Goal: Task Accomplishment & Management: Manage account settings

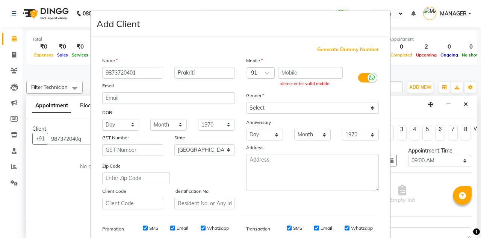
select select "540"
select select "tentative"
select select "21"
select select "female"
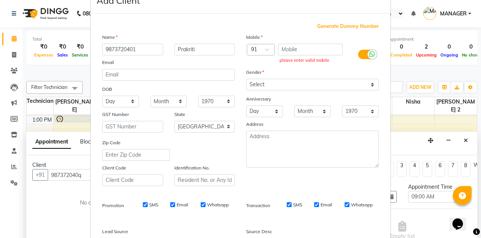
scroll to position [70, 0]
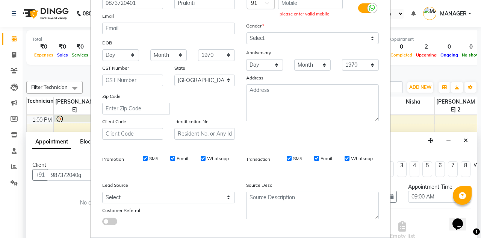
select select
select select "null"
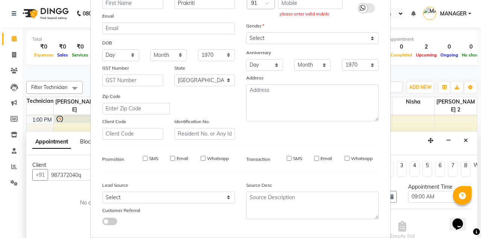
select select
checkbox input "false"
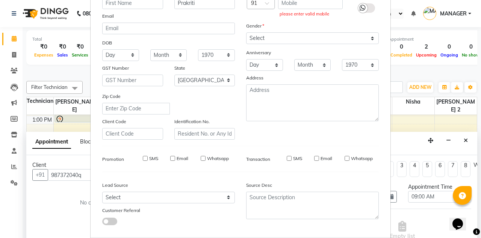
checkbox input "false"
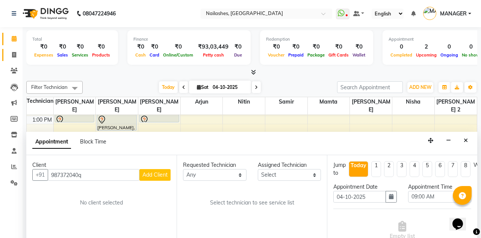
click at [17, 53] on span at bounding box center [14, 55] width 13 height 9
select select "service"
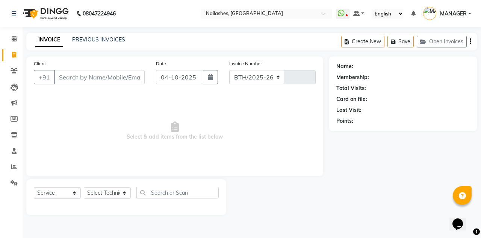
select select "3926"
type input "2665"
type input "9147136661"
click at [124, 81] on button "Add Client" at bounding box center [125, 77] width 39 height 14
select select "21"
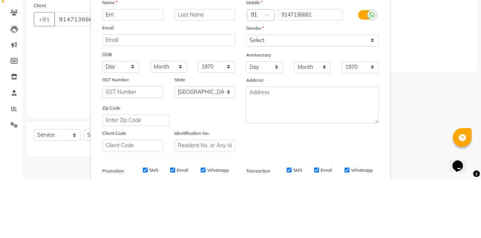
type input "Erri"
click at [290, 92] on select "Select Male Female Other Prefer Not To Say" at bounding box center [312, 98] width 133 height 12
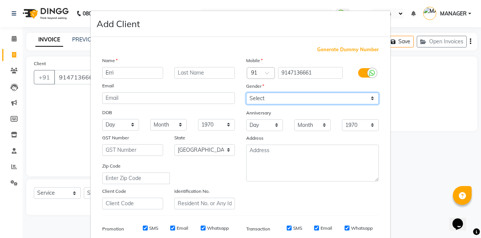
select select "female"
click at [246, 92] on select "Select Male Female Other Prefer Not To Say" at bounding box center [312, 98] width 133 height 12
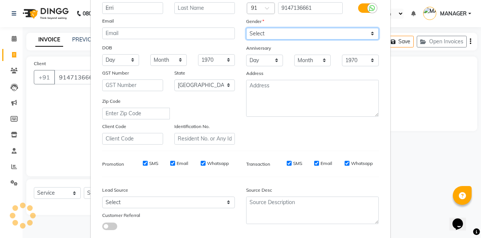
scroll to position [70, 0]
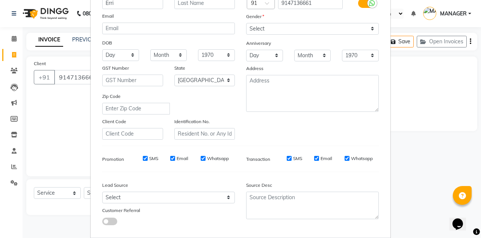
type input "91******61"
select select
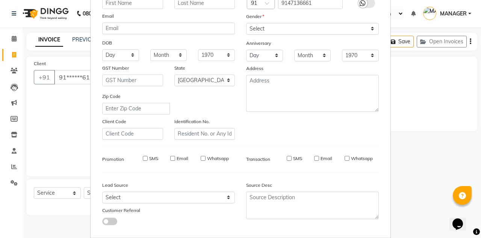
select select "null"
select select
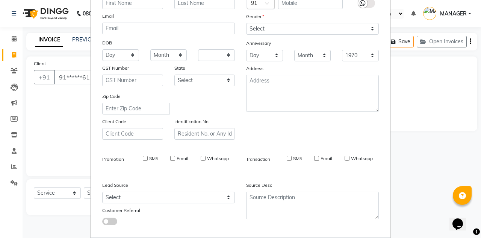
checkbox input "false"
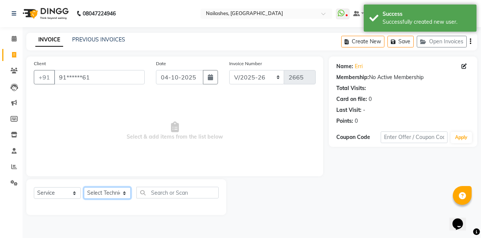
click at [108, 196] on select "Select Technician Anamika Anita Anita 2 Arjun Mamta MANAGER Nisha Nitin Samir S…" at bounding box center [107, 193] width 47 height 12
select select "19580"
click at [84, 187] on select "Select Technician Anamika Anita Anita 2 Arjun Mamta MANAGER Nisha Nitin Samir S…" at bounding box center [107, 193] width 47 height 12
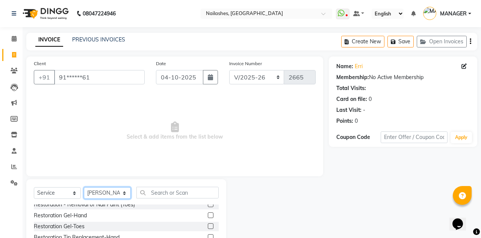
scroll to position [3, 0]
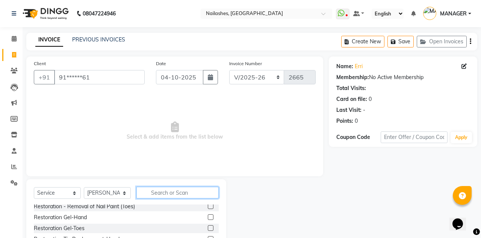
click at [169, 191] on input "text" at bounding box center [177, 192] width 82 height 12
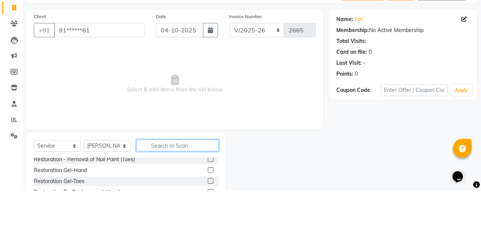
scroll to position [12, 0]
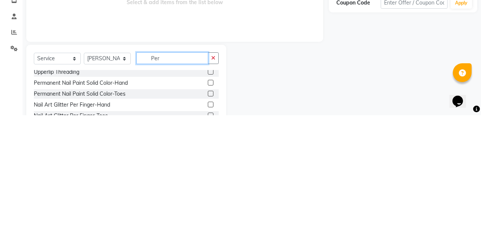
type input "Per"
click at [210, 204] on label at bounding box center [211, 205] width 6 height 6
click at [210, 204] on input "checkbox" at bounding box center [210, 205] width 5 height 5
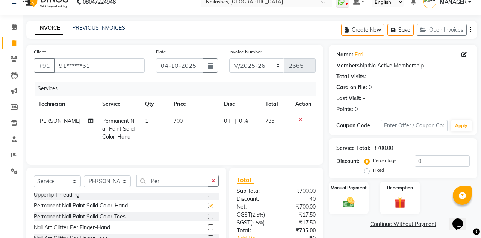
checkbox input "false"
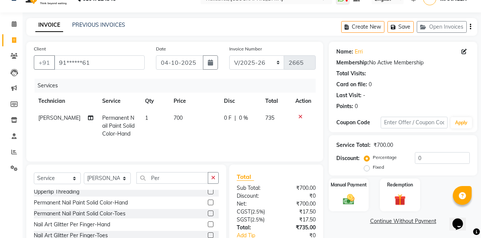
scroll to position [27, 0]
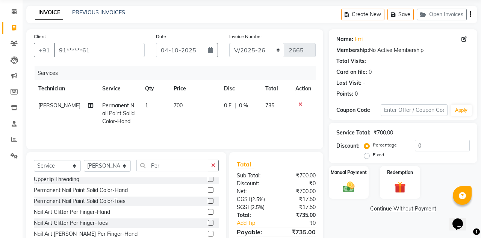
click at [353, 192] on img at bounding box center [348, 186] width 19 height 13
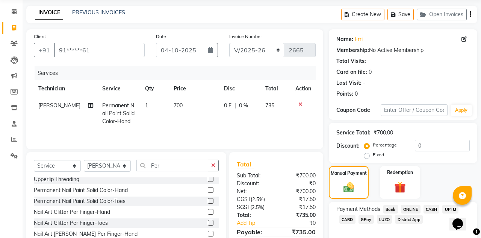
click at [347, 221] on span "CARD" at bounding box center [347, 219] width 16 height 9
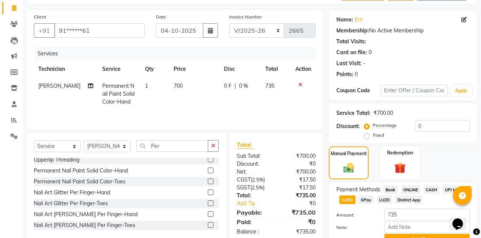
click at [452, 189] on span "UPI M" at bounding box center [450, 189] width 16 height 9
click at [432, 236] on button "Add Payment" at bounding box center [427, 239] width 85 height 12
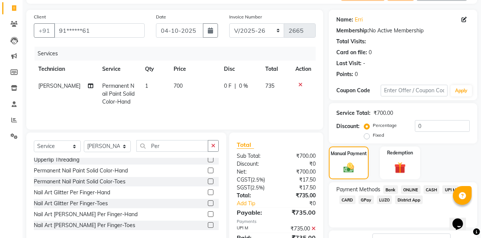
scroll to position [69, 0]
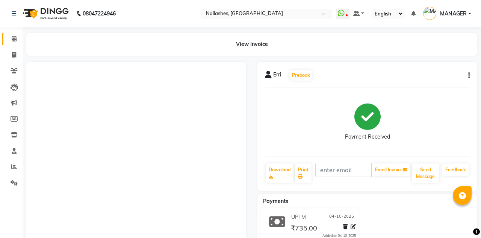
click at [12, 37] on icon at bounding box center [14, 39] width 5 height 6
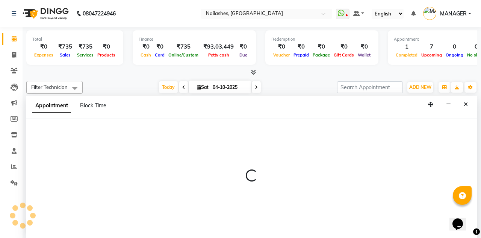
select select "78821"
select select "tentative"
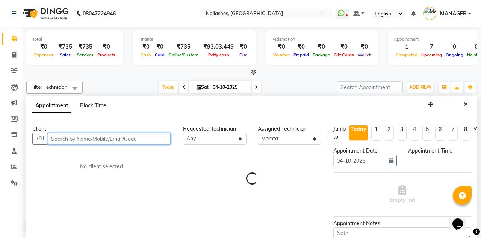
select select "870"
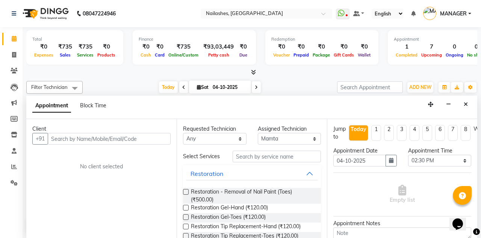
click at [17, 38] on span at bounding box center [14, 39] width 13 height 9
click at [15, 39] on icon at bounding box center [14, 39] width 5 height 6
click at [17, 40] on span at bounding box center [14, 39] width 13 height 9
click at [465, 102] on icon "Close" at bounding box center [466, 104] width 4 height 5
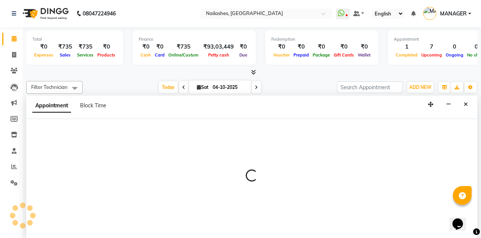
select select "19580"
select select "870"
select select "tentative"
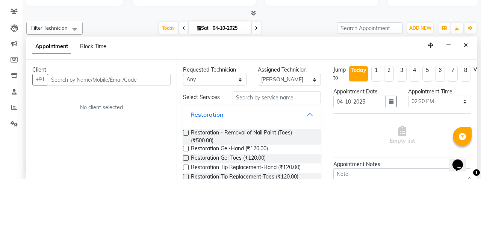
click at [470, 98] on button "Close" at bounding box center [466, 104] width 11 height 12
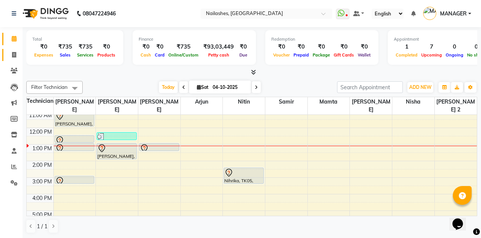
click at [12, 54] on icon at bounding box center [14, 55] width 4 height 6
select select "service"
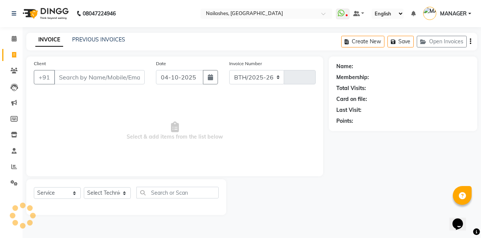
select select "3926"
type input "2666"
click at [121, 38] on link "PREVIOUS INVOICES" at bounding box center [98, 39] width 53 height 7
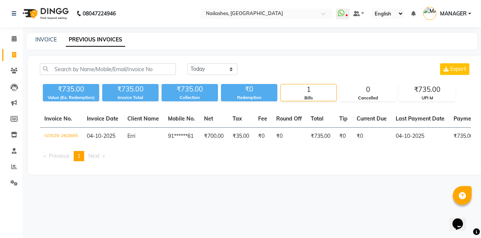
click at [11, 55] on span at bounding box center [14, 55] width 13 height 9
select select "service"
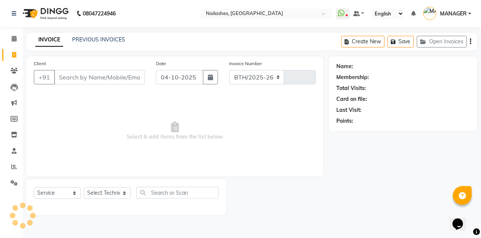
select select "3926"
type input "2666"
click at [16, 39] on icon at bounding box center [14, 39] width 5 height 6
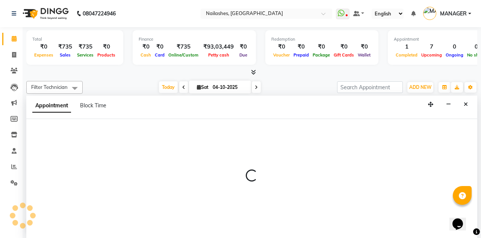
select select "93473"
select select "870"
select select "tentative"
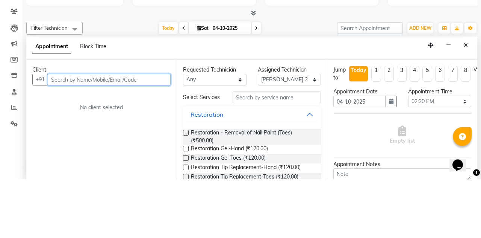
click at [108, 133] on input "text" at bounding box center [109, 139] width 123 height 12
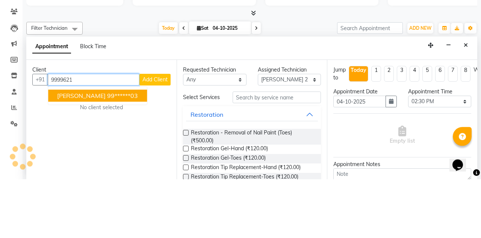
click at [107, 151] on ngb-highlight "99******03" at bounding box center [122, 155] width 31 height 8
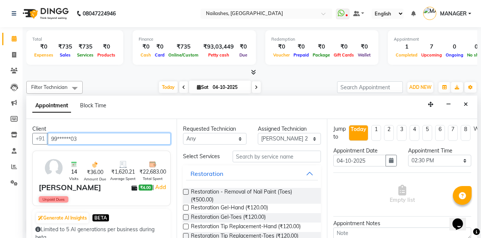
type input "99******03"
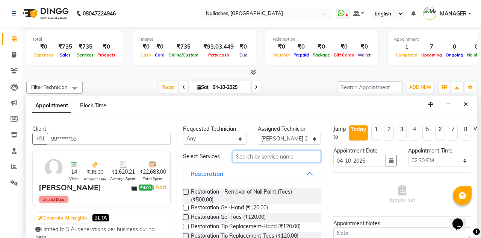
click at [294, 150] on input "text" at bounding box center [277, 156] width 88 height 12
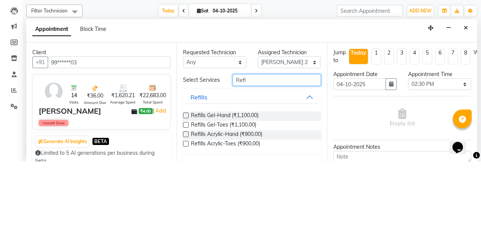
type input "Refi"
click at [259, 188] on span "Refills Gel-Hand (₹1,100.00)" at bounding box center [225, 192] width 68 height 9
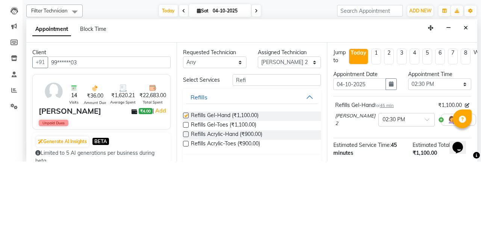
checkbox input "false"
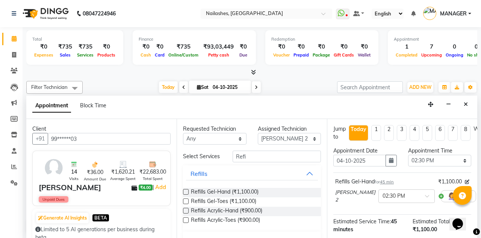
click at [425, 194] on span at bounding box center [429, 198] width 9 height 8
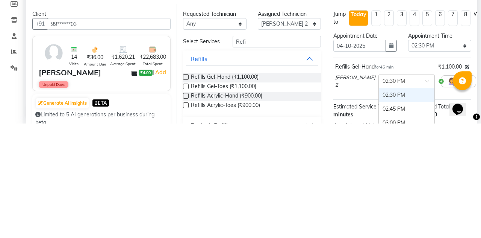
click at [380, 217] on div "02:45 PM" at bounding box center [407, 224] width 56 height 14
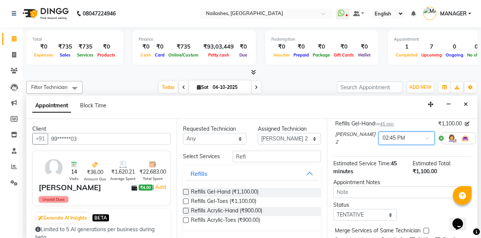
scroll to position [65, 0]
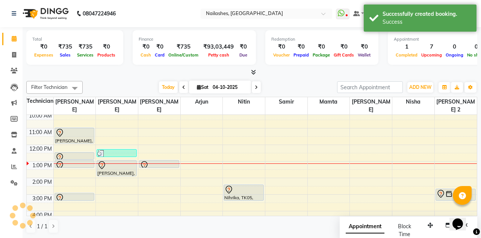
scroll to position [0, 0]
click at [115, 161] on div at bounding box center [116, 165] width 39 height 9
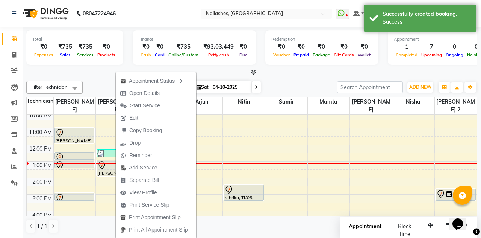
click at [153, 118] on button "Edit" at bounding box center [156, 118] width 80 height 12
select select "tentative"
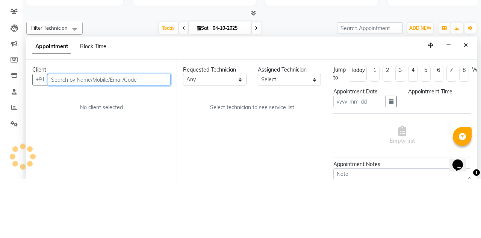
type input "04-10-2025"
select select "780"
select select "38034"
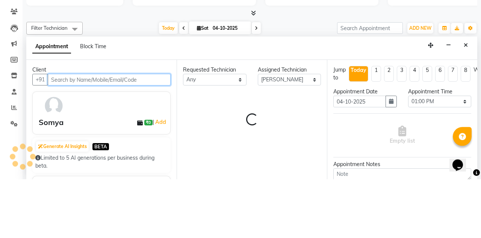
select select "1617"
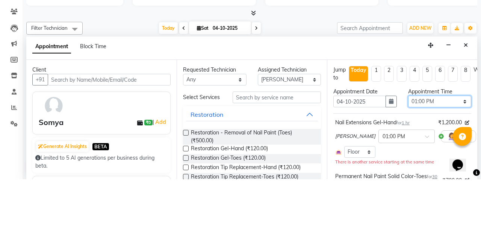
click at [466, 155] on select "Select 09:00 AM 09:15 AM 09:30 AM 09:45 AM 10:00 AM 10:15 AM 10:30 AM 10:45 AM …" at bounding box center [440, 161] width 64 height 12
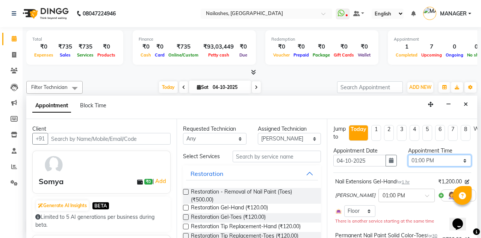
select select "840"
click at [408, 155] on select "Select 09:00 AM 09:15 AM 09:30 AM 09:45 AM 10:00 AM 10:15 AM 10:30 AM 10:45 AM …" at bounding box center [440, 161] width 64 height 12
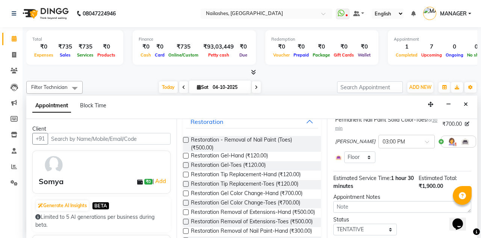
scroll to position [108, 0]
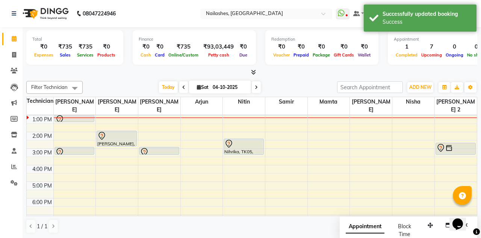
scroll to position [34, 0]
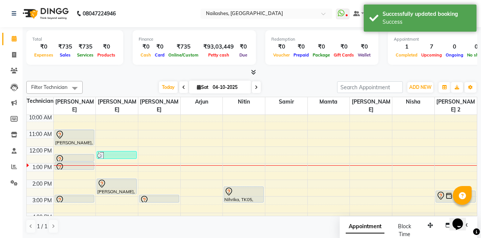
click at [80, 162] on div at bounding box center [74, 166] width 39 height 9
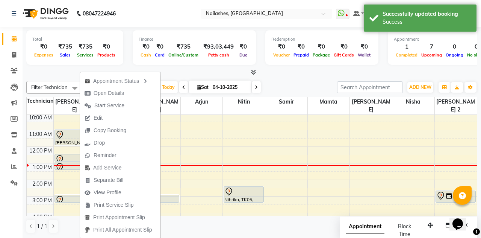
click at [133, 118] on button "Edit" at bounding box center [120, 118] width 80 height 12
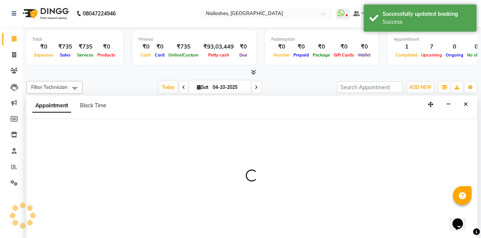
scroll to position [0, 0]
select select "tentative"
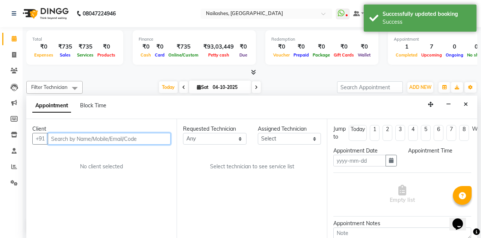
type input "04-10-2025"
select select "750"
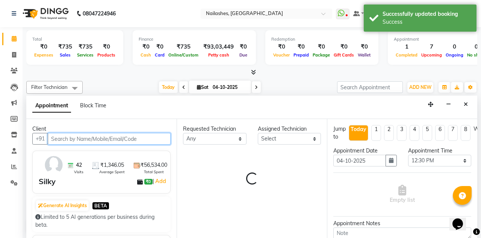
select select "19477"
select select "1617"
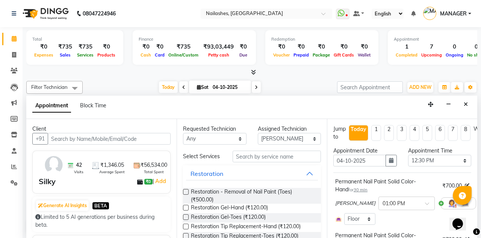
click at [469, 98] on button "Close" at bounding box center [466, 104] width 11 height 12
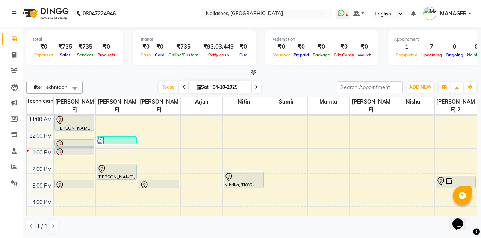
scroll to position [48, 0]
